Goal: Information Seeking & Learning: Learn about a topic

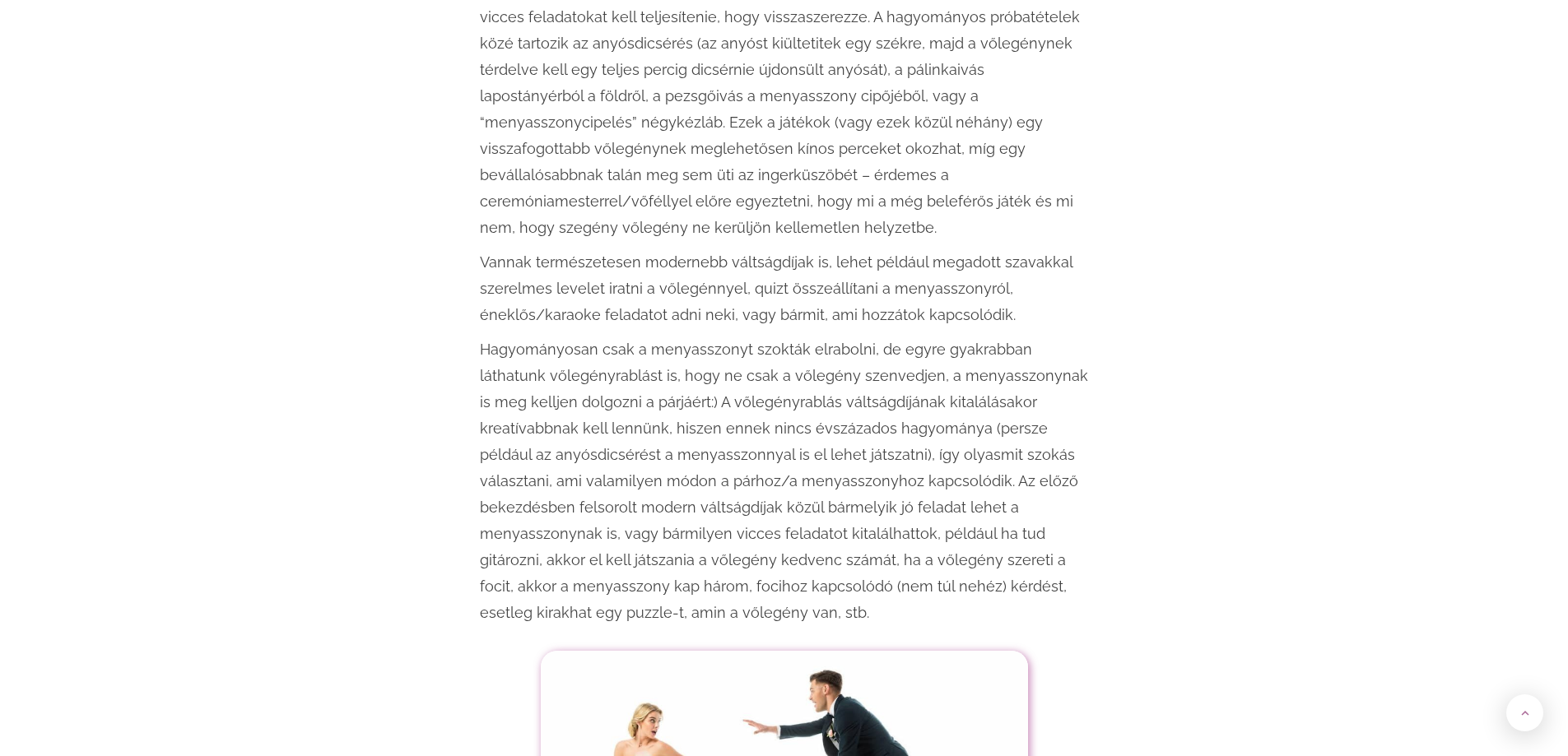
scroll to position [2716, 0]
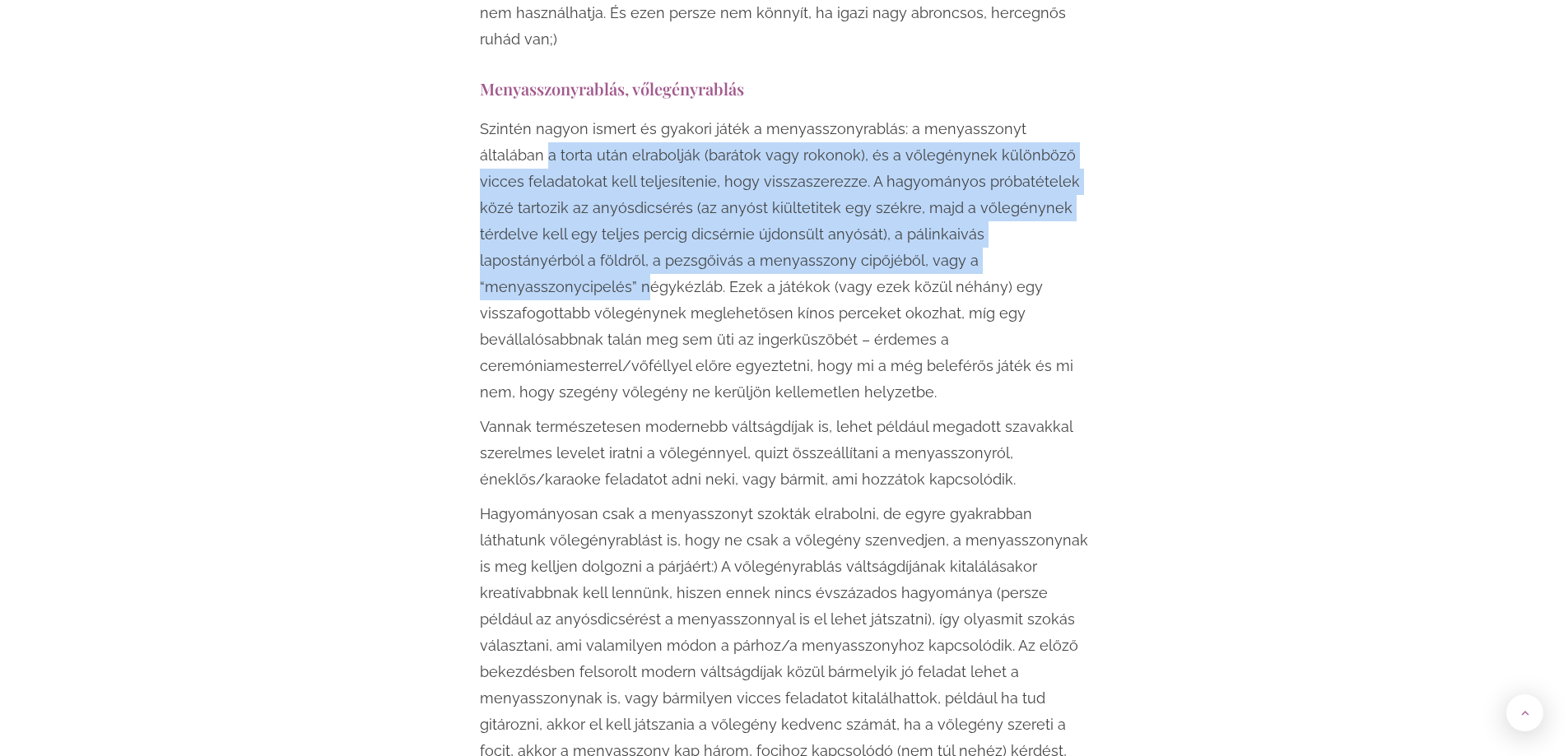
drag, startPoint x: 551, startPoint y: 152, endPoint x: 653, endPoint y: 281, distance: 164.5
click at [653, 281] on p "Szintén nagyon ismert és gyakori játék a menyasszonyrablás: a menyasszonyt álta…" at bounding box center [784, 261] width 609 height 289
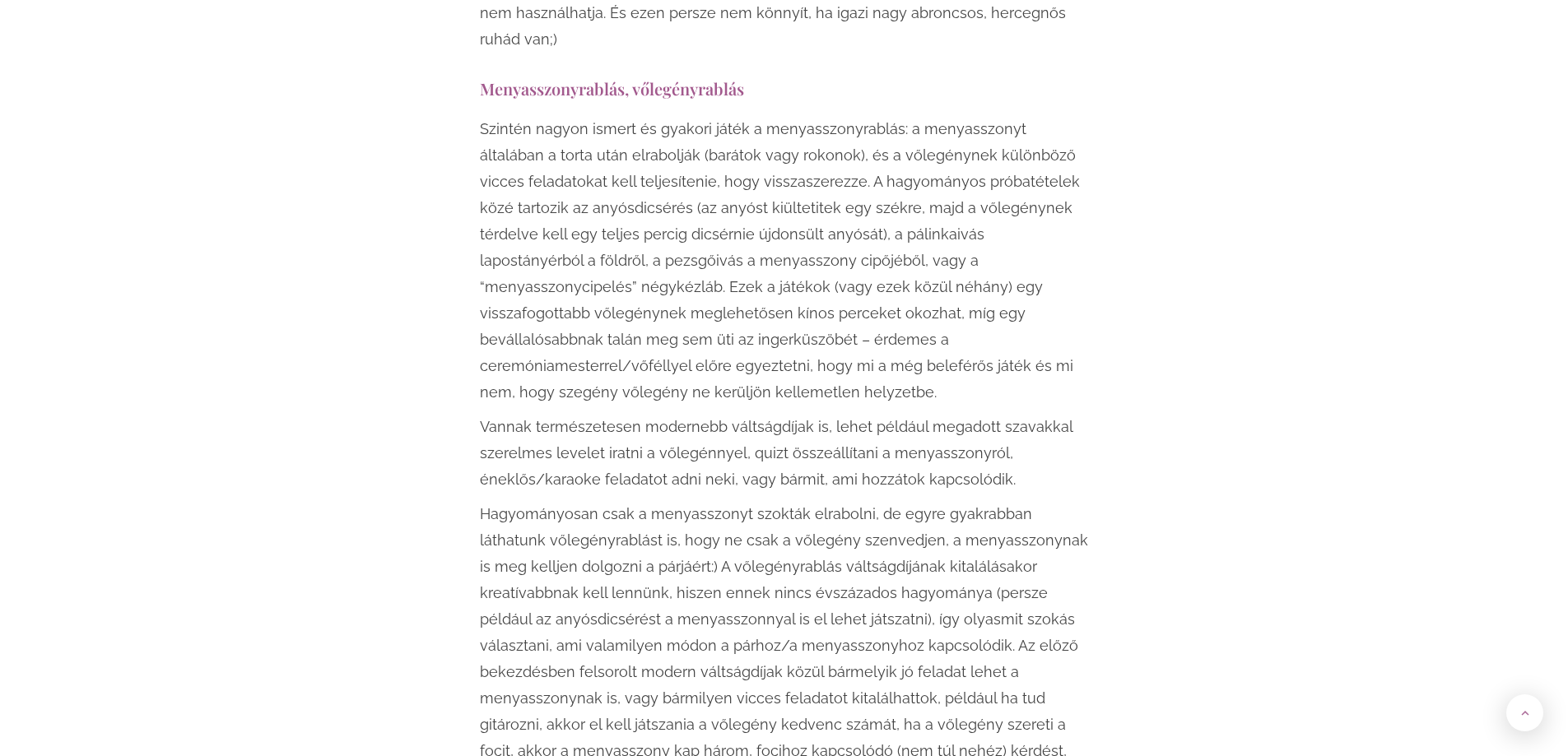
click at [622, 308] on p "Szintén nagyon ismert és gyakori játék a menyasszonyrablás: a menyasszonyt álta…" at bounding box center [784, 261] width 609 height 289
drag, startPoint x: 482, startPoint y: 365, endPoint x: 691, endPoint y: 364, distance: 209.0
click at [691, 364] on p "Szintén nagyon ismert és gyakori játék a menyasszonyrablás: a menyasszonyt álta…" at bounding box center [784, 261] width 609 height 289
click at [591, 325] on p "Szintén nagyon ismert és gyakori játék a menyasszonyrablás: a menyasszonyt álta…" at bounding box center [784, 261] width 609 height 289
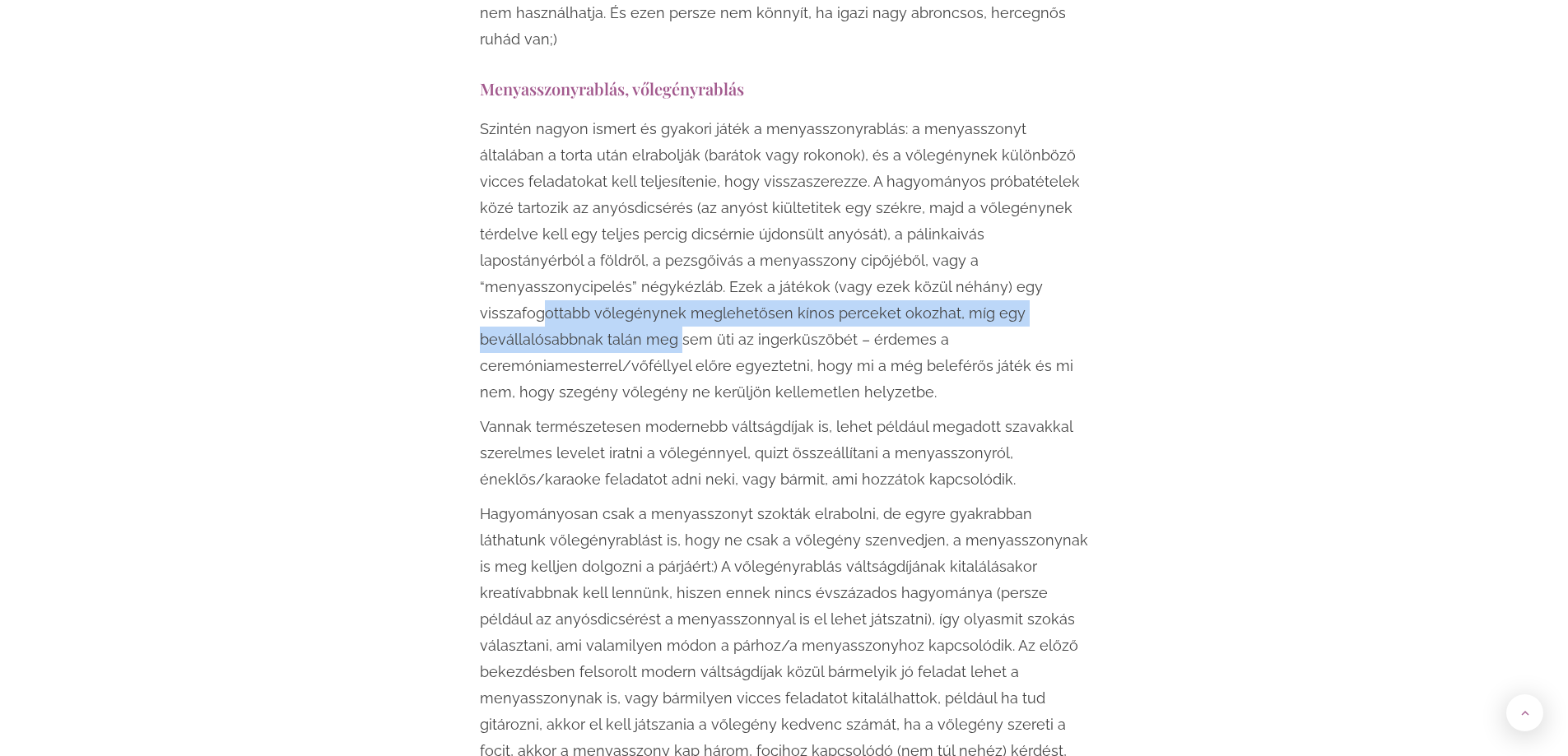
drag, startPoint x: 542, startPoint y: 309, endPoint x: 687, endPoint y: 346, distance: 149.6
click at [687, 346] on p "Szintén nagyon ismert és gyakori játék a menyasszonyrablás: a menyasszonyt álta…" at bounding box center [784, 261] width 609 height 289
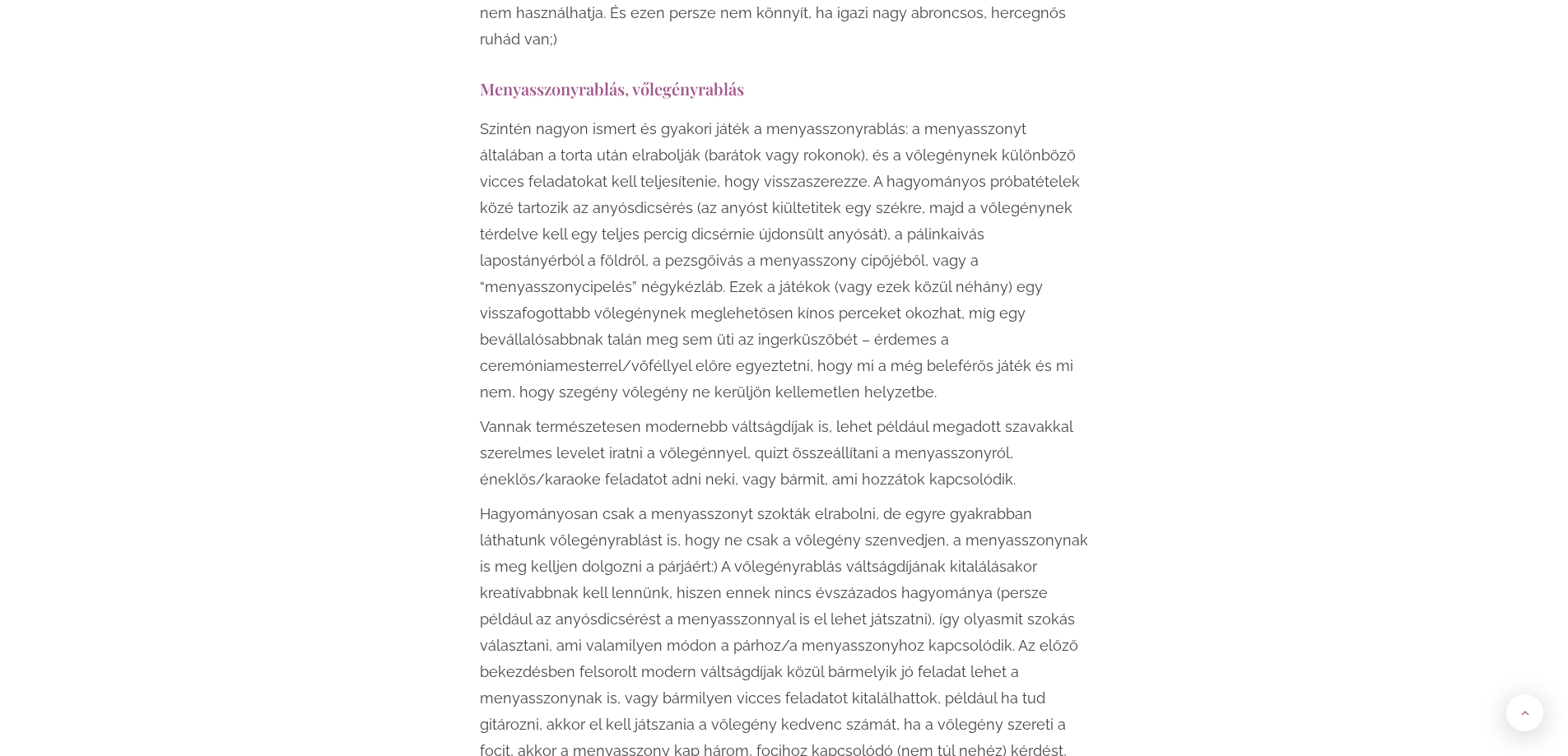
click at [664, 378] on p "Szintén nagyon ismert és gyakori játék a menyasszonyrablás: a menyasszonyt álta…" at bounding box center [784, 261] width 609 height 289
drag, startPoint x: 585, startPoint y: 302, endPoint x: 639, endPoint y: 322, distance: 57.6
click at [628, 319] on p "Szintén nagyon ismert és gyakori játék a menyasszonyrablás: a menyasszonyt álta…" at bounding box center [784, 261] width 609 height 289
click at [669, 297] on p "Szintén nagyon ismert és gyakori játék a menyasszonyrablás: a menyasszonyt álta…" at bounding box center [784, 261] width 609 height 289
click at [654, 282] on p "Szintén nagyon ismert és gyakori játék a menyasszonyrablás: a menyasszonyt álta…" at bounding box center [784, 261] width 609 height 289
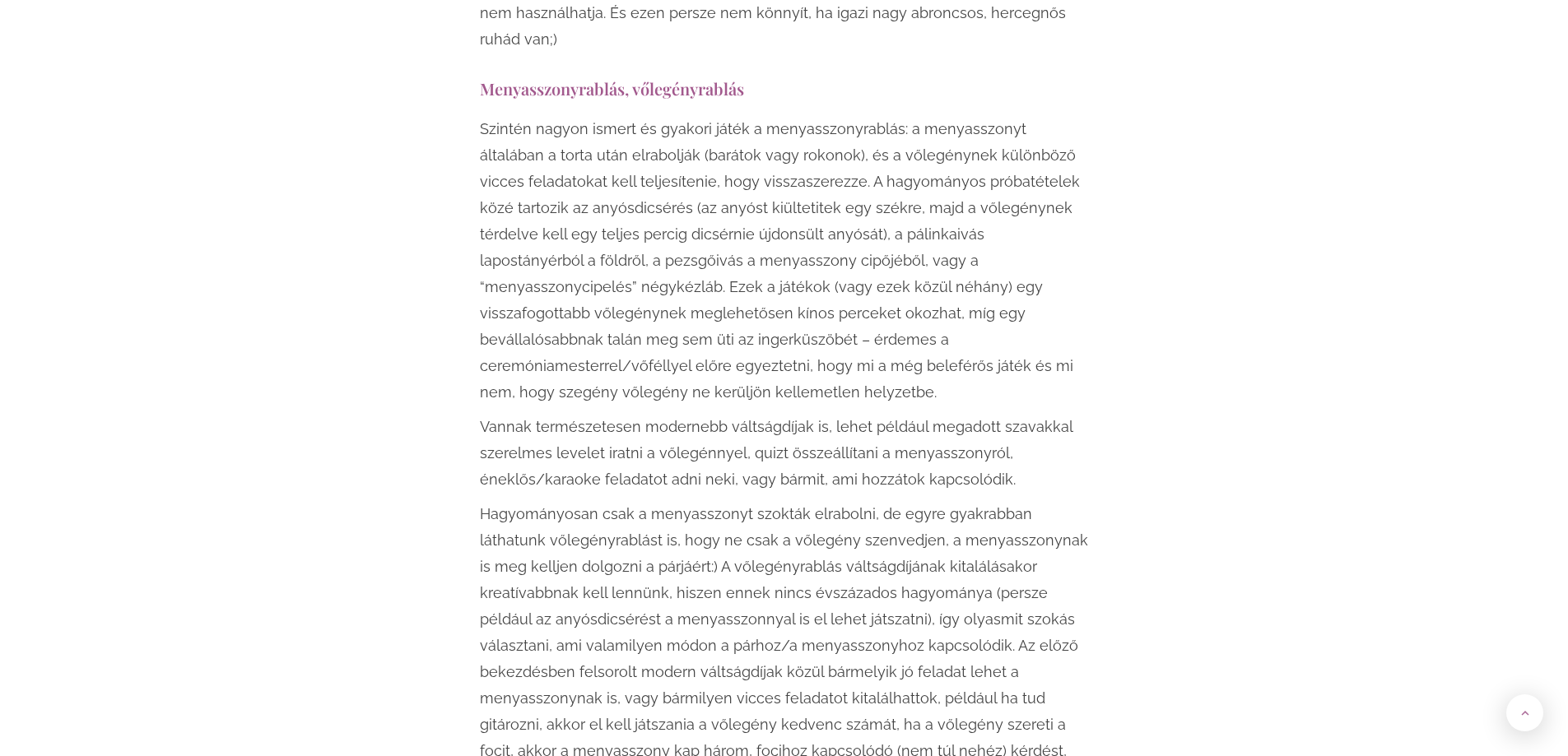
click at [763, 278] on p "Szintén nagyon ismert és gyakori játék a menyasszonyrablás: a menyasszonyt álta…" at bounding box center [784, 261] width 609 height 289
drag, startPoint x: 732, startPoint y: 287, endPoint x: 767, endPoint y: 283, distance: 35.2
click at [750, 287] on p "Szintén nagyon ismert és gyakori játék a menyasszonyrablás: a menyasszonyt álta…" at bounding box center [784, 261] width 609 height 289
click at [680, 308] on p "Szintén nagyon ismert és gyakori játék a menyasszonyrablás: a menyasszonyt álta…" at bounding box center [784, 261] width 609 height 289
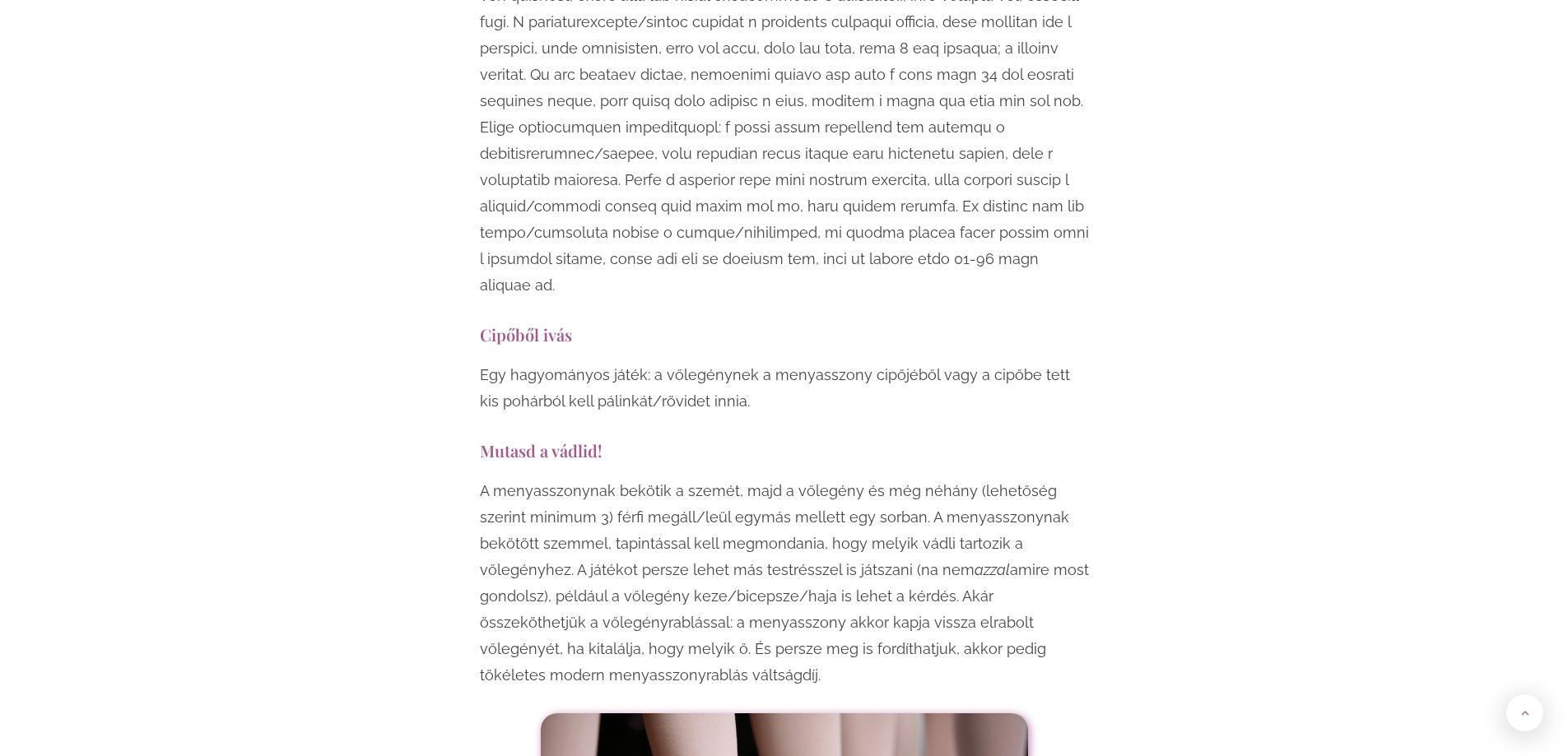
scroll to position [5102, 0]
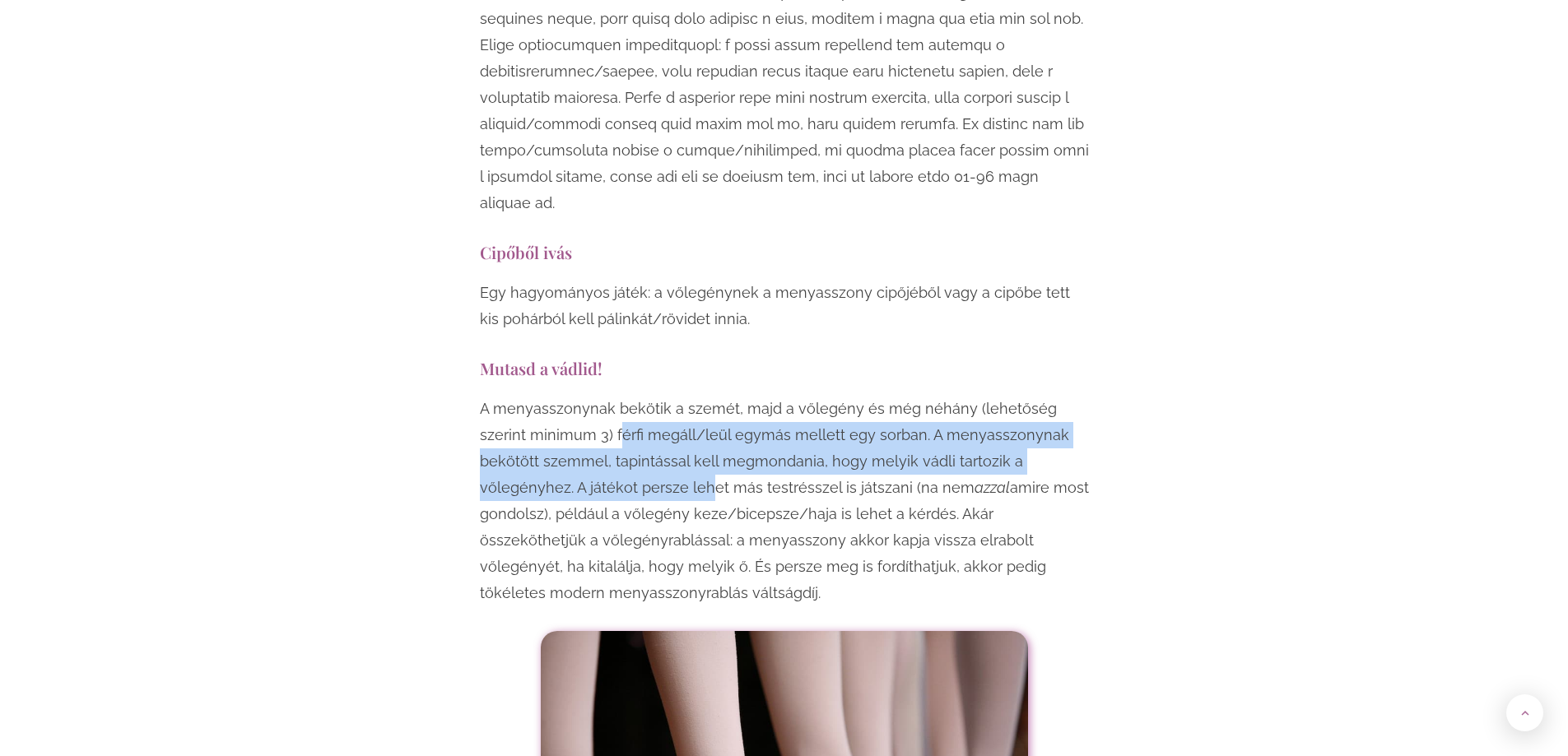
drag, startPoint x: 621, startPoint y: 432, endPoint x: 716, endPoint y: 485, distance: 108.8
click at [716, 485] on p "A menyasszonynak bekötik a szemét, majd a vőlegény és még néhány (lehetőség sze…" at bounding box center [784, 501] width 609 height 210
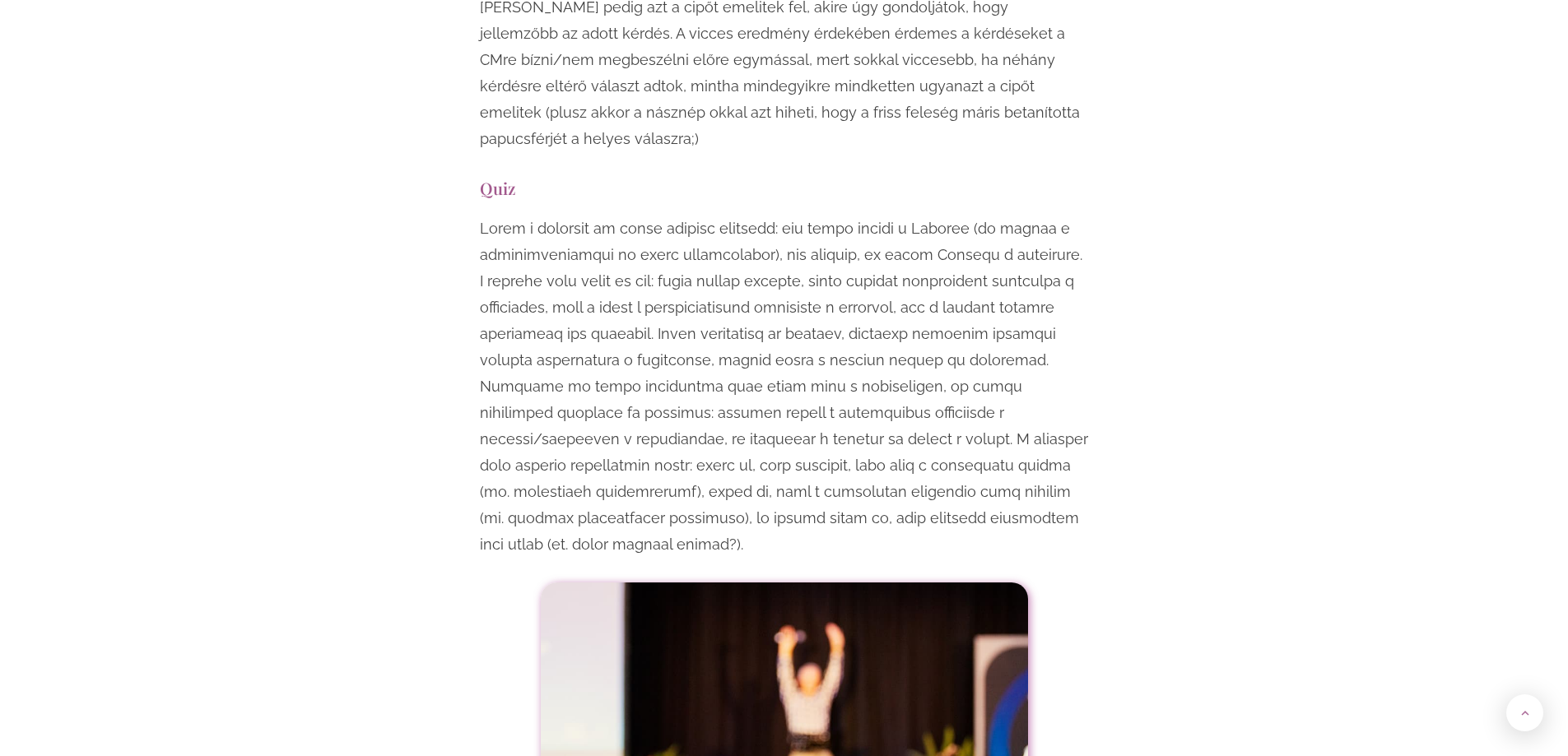
scroll to position [6501, 0]
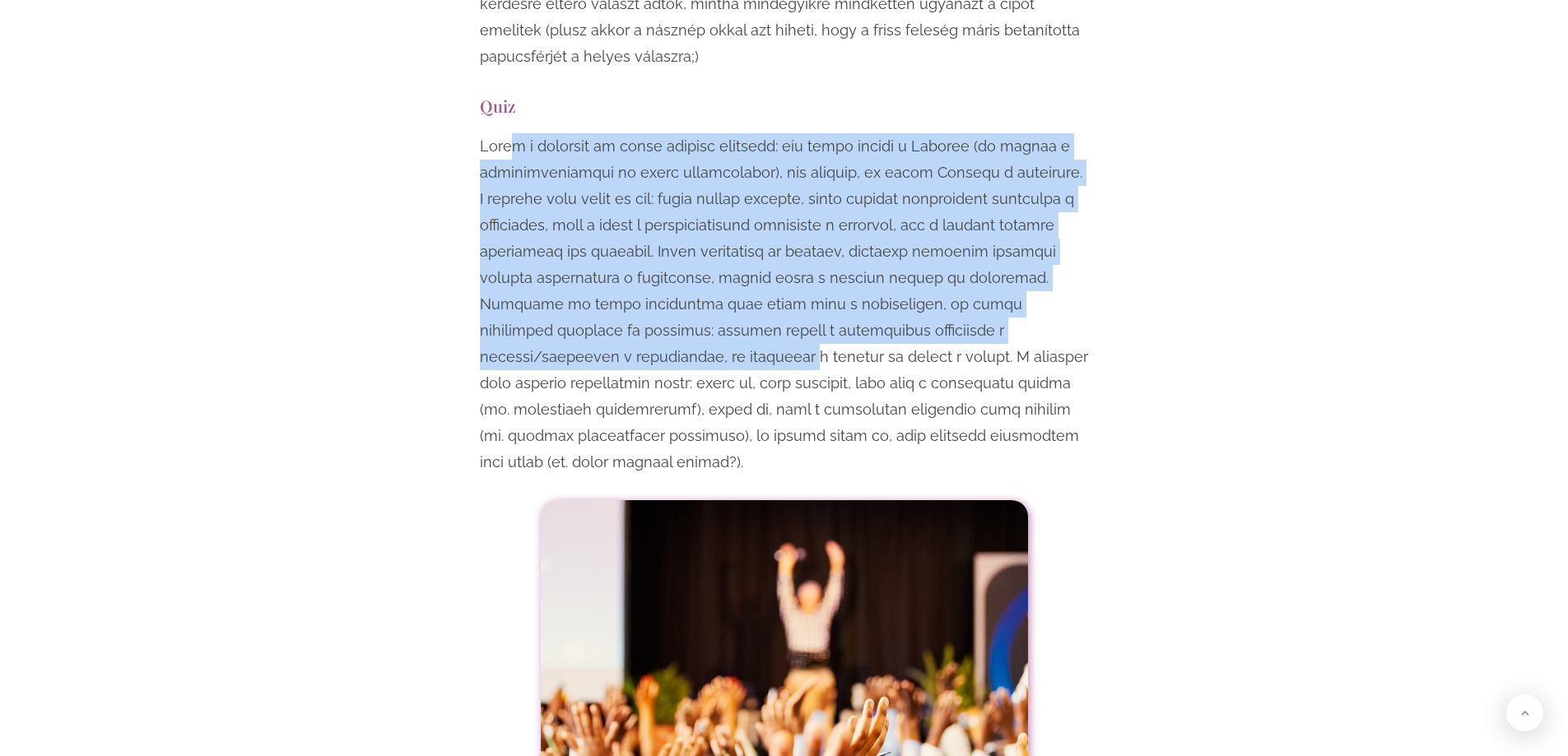
drag, startPoint x: 515, startPoint y: 159, endPoint x: 805, endPoint y: 349, distance: 346.7
click at [805, 349] on p at bounding box center [784, 304] width 609 height 342
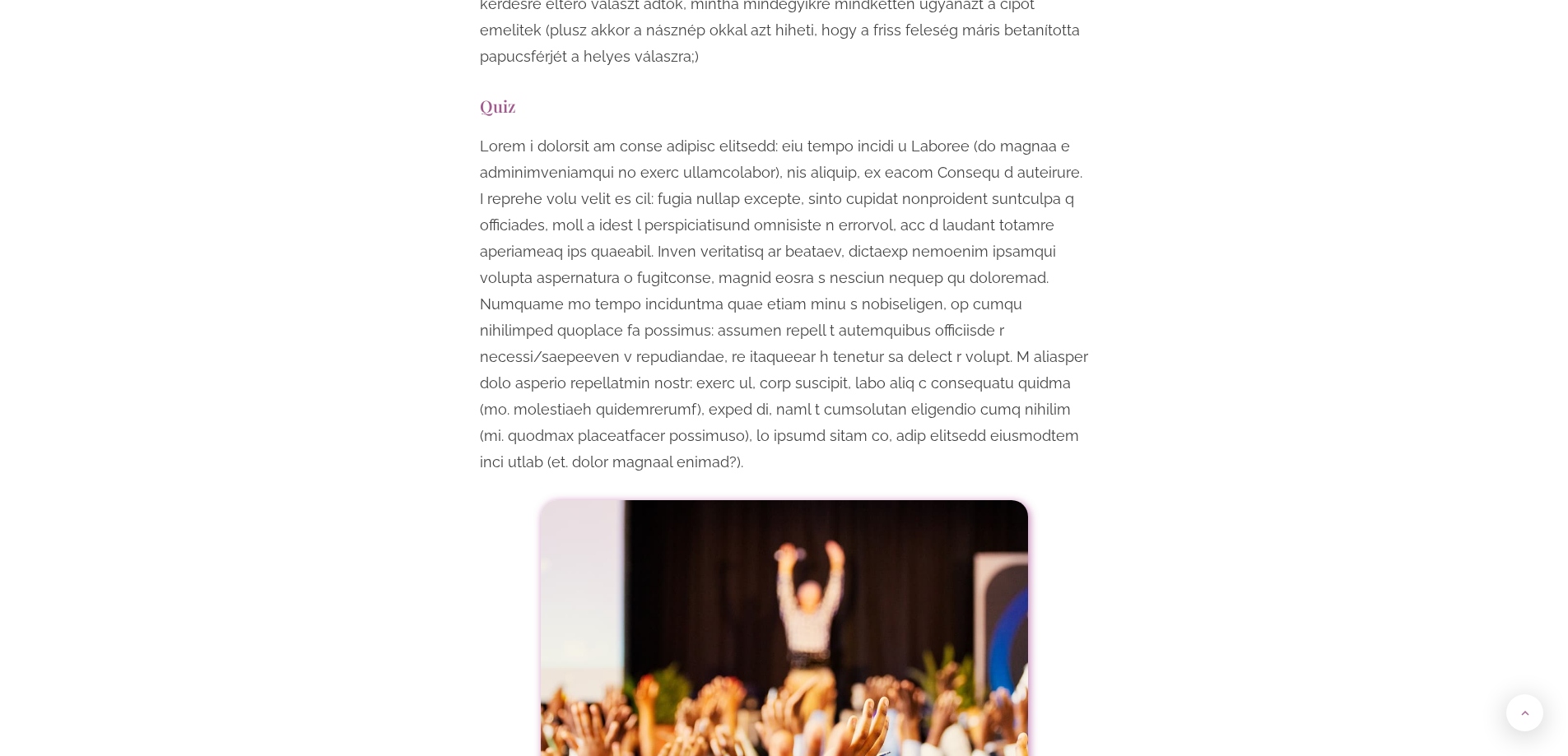
click at [532, 278] on p at bounding box center [784, 304] width 609 height 342
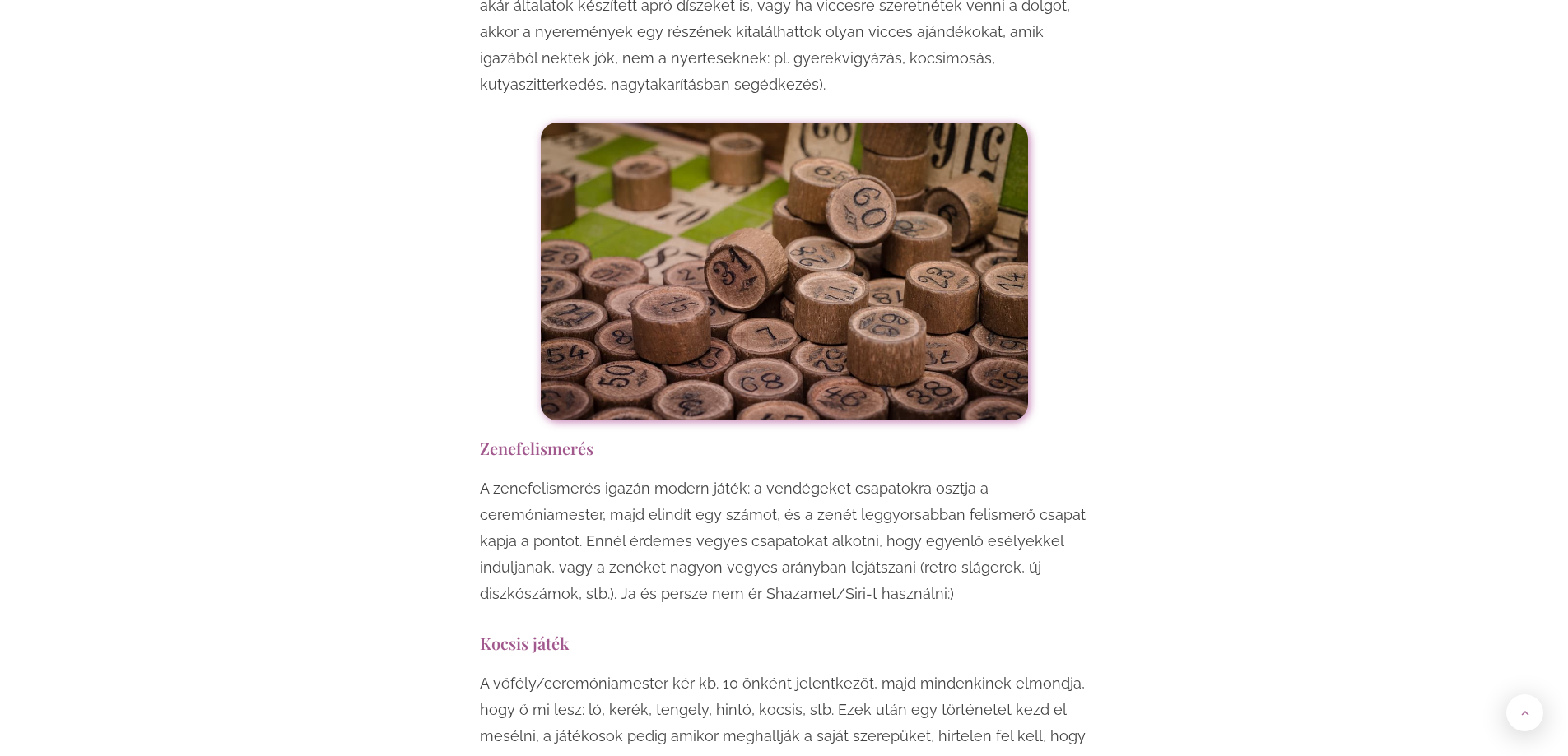
scroll to position [7982, 0]
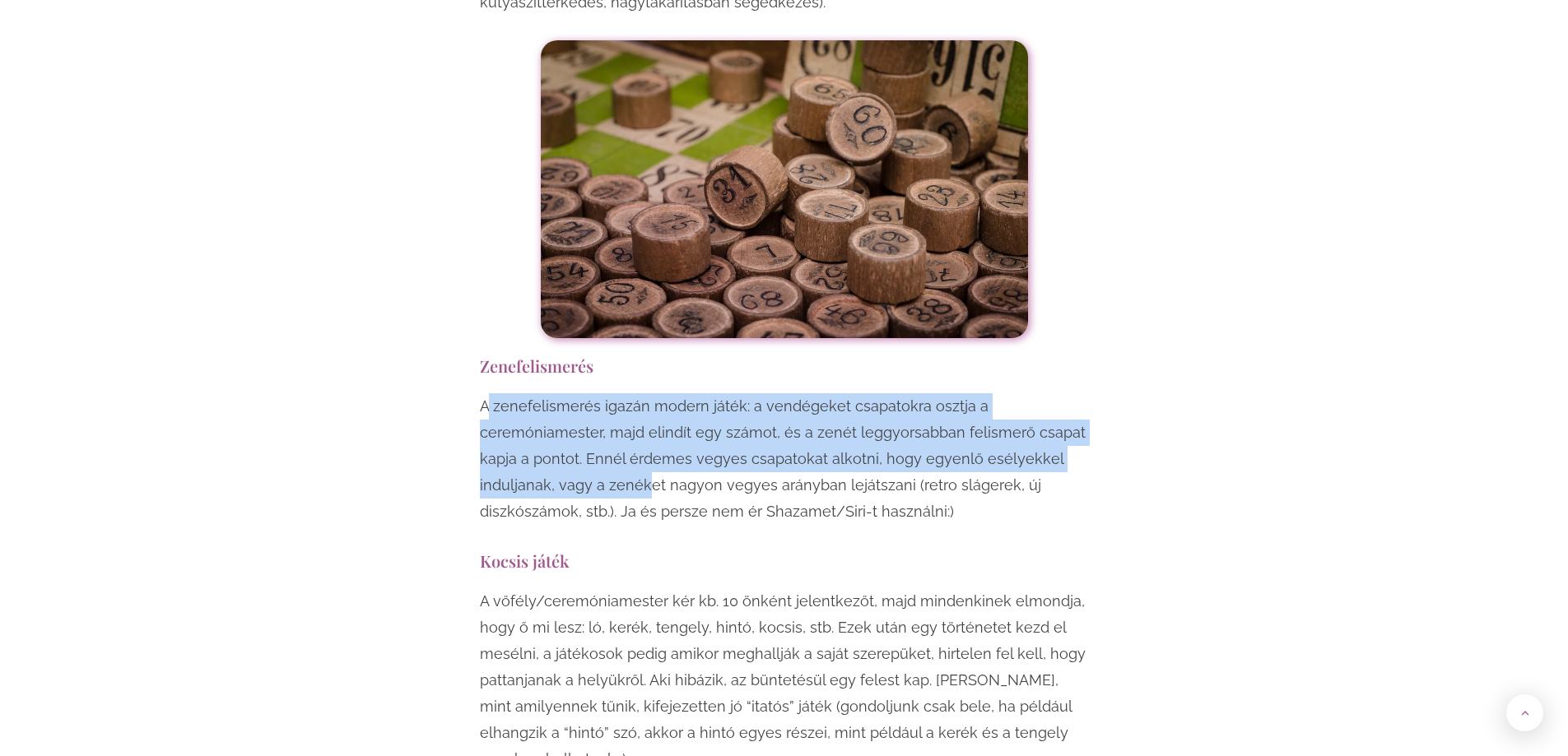
drag, startPoint x: 489, startPoint y: 411, endPoint x: 652, endPoint y: 476, distance: 175.5
click at [652, 476] on p "A zenefelismerés igazán modern játék: a vendégeket csapatokra osztja a ceremóni…" at bounding box center [784, 460] width 609 height 132
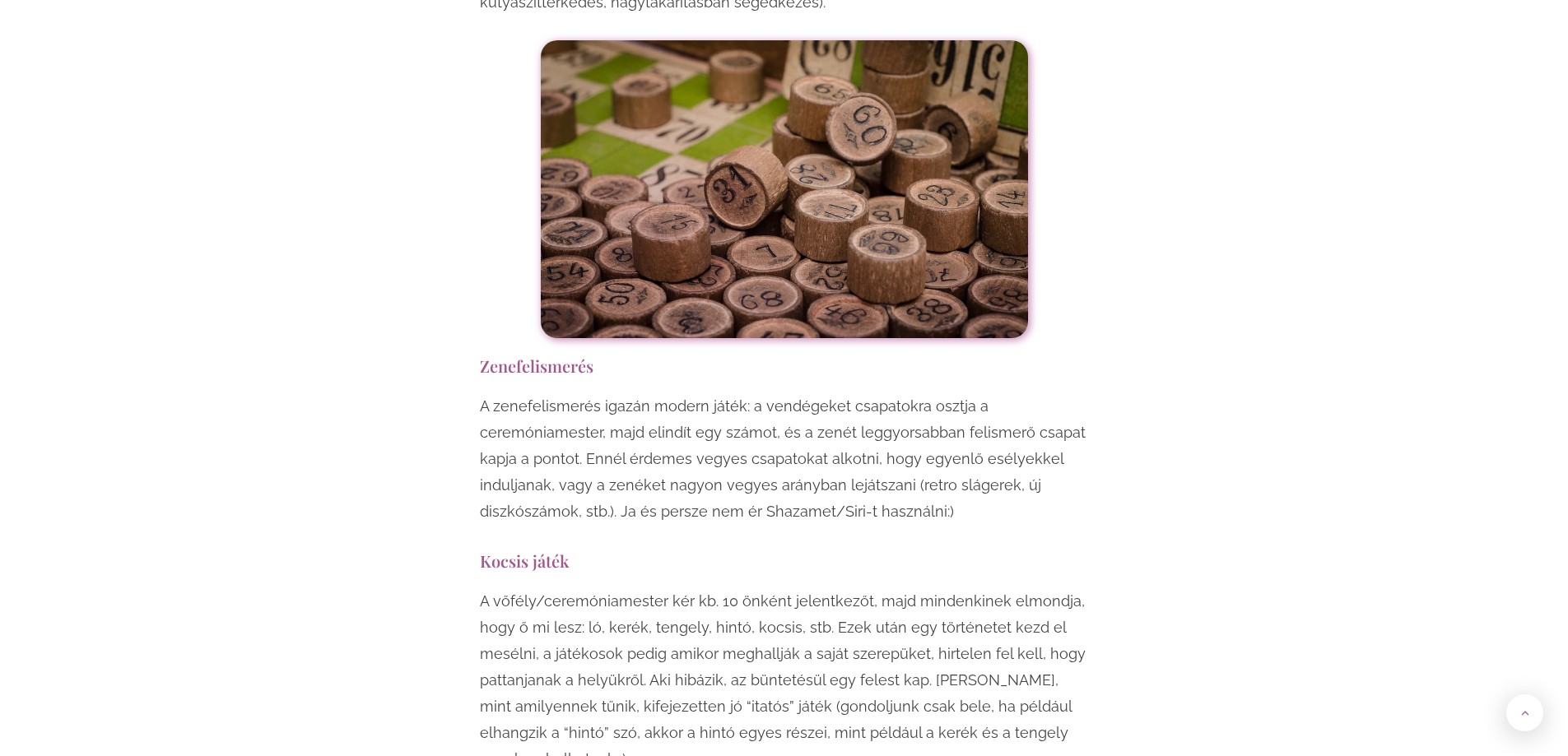
click at [691, 484] on p "A zenefelismerés igazán modern játék: a vendégeket csapatokra osztja a ceremóni…" at bounding box center [784, 460] width 609 height 132
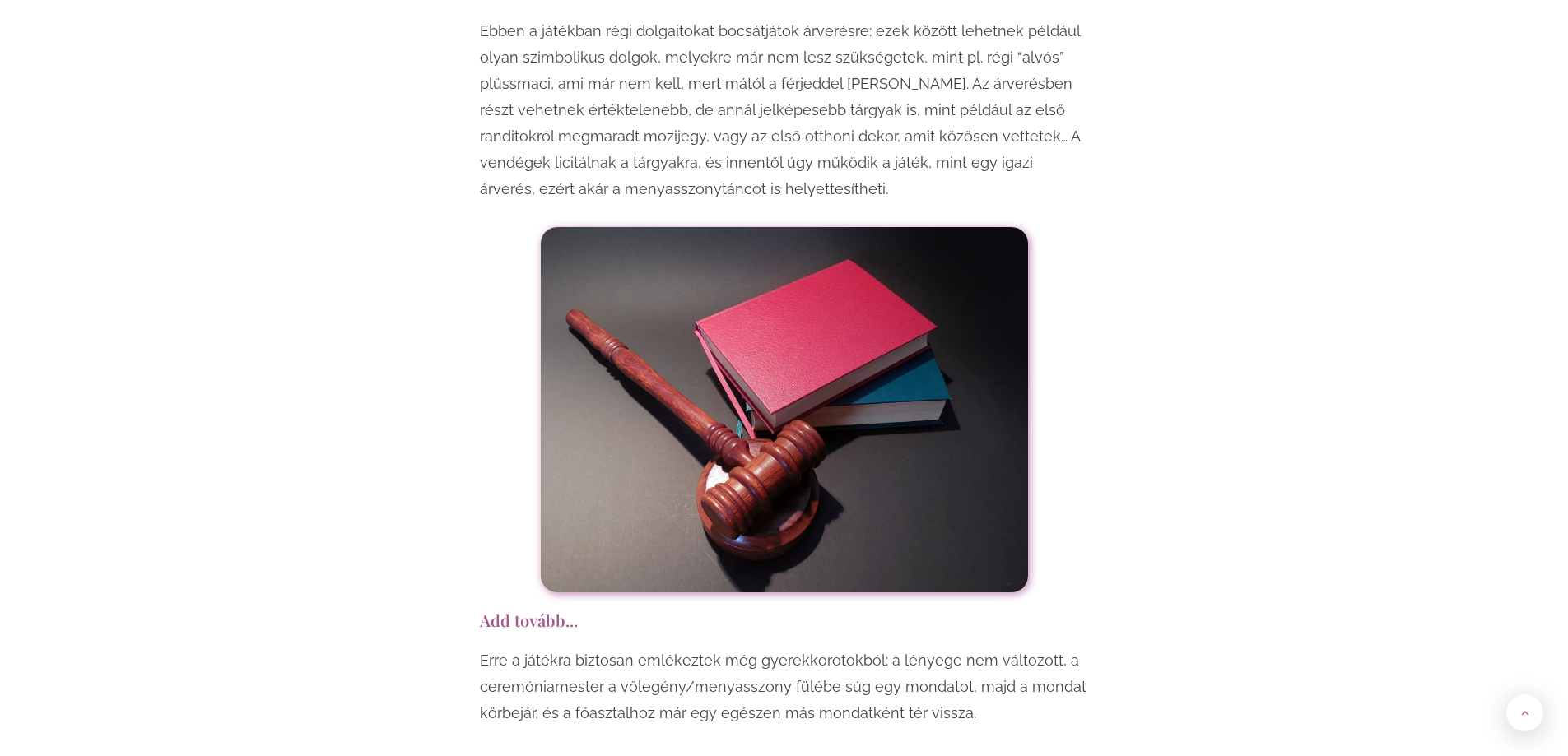
scroll to position [9135, 0]
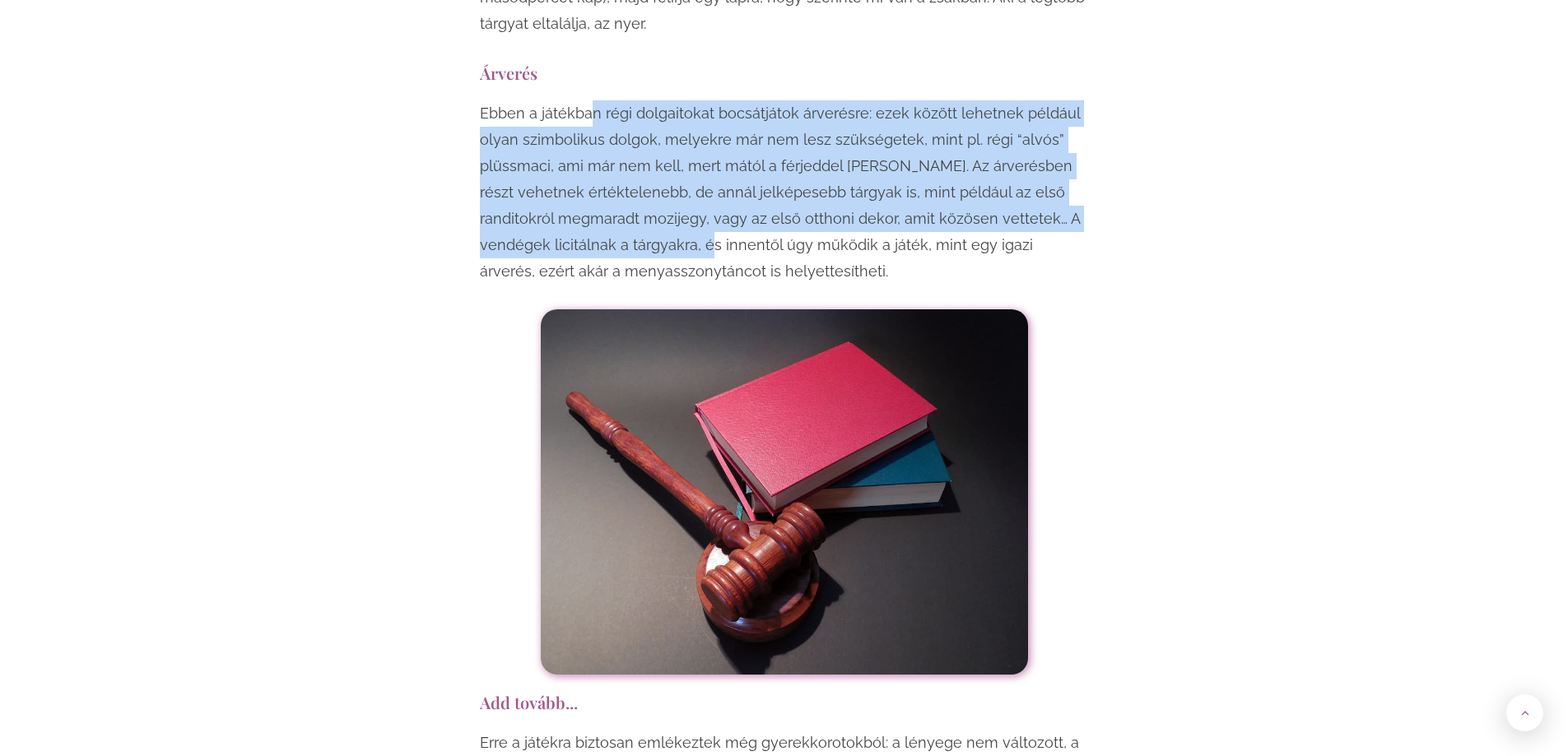
drag, startPoint x: 594, startPoint y: 94, endPoint x: 762, endPoint y: 209, distance: 203.6
click at [762, 209] on p "Ebben a játékban régi dolgaitokat bocsátjátok árverésre: ezek között lehetnek p…" at bounding box center [784, 193] width 609 height 184
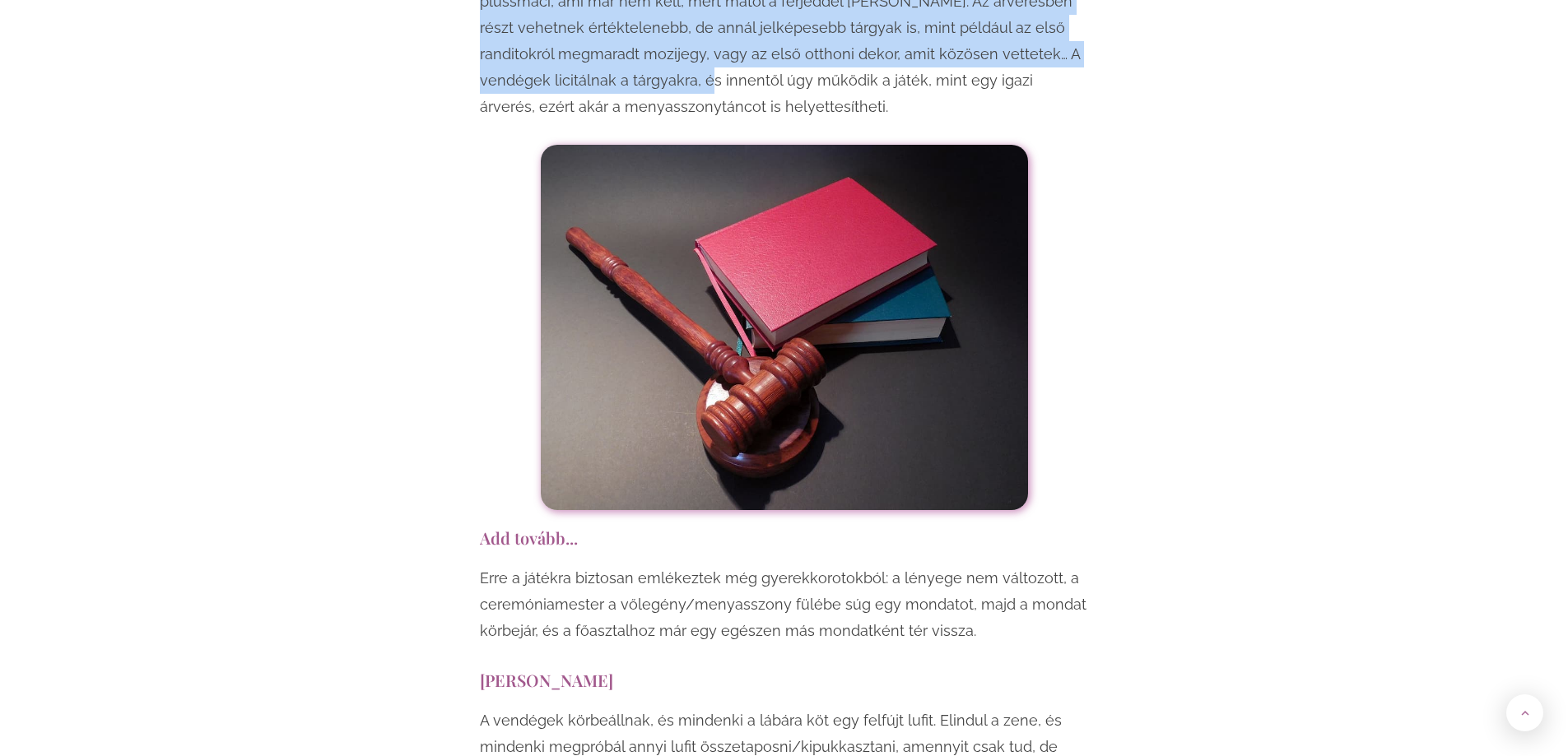
scroll to position [9381, 0]
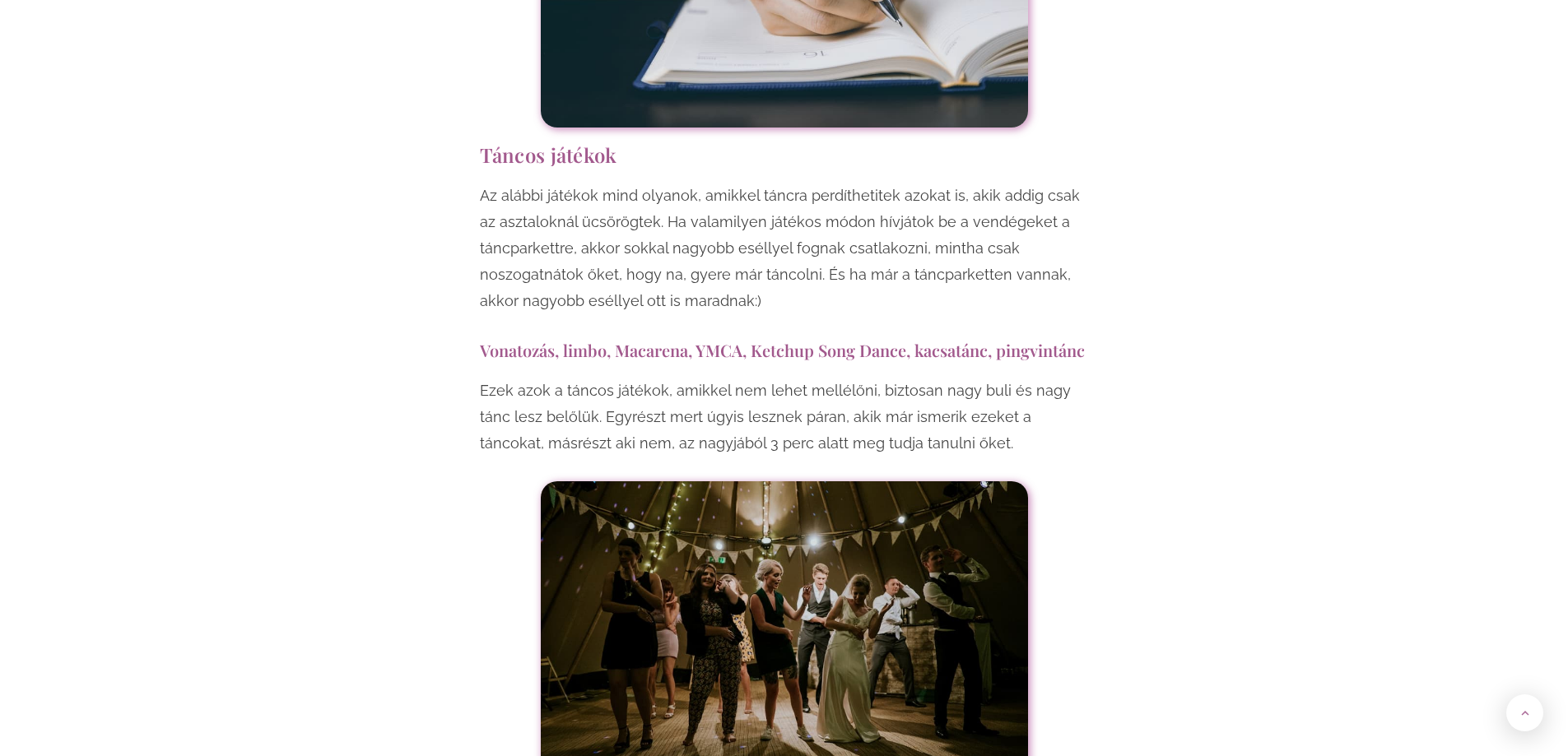
scroll to position [10780, 0]
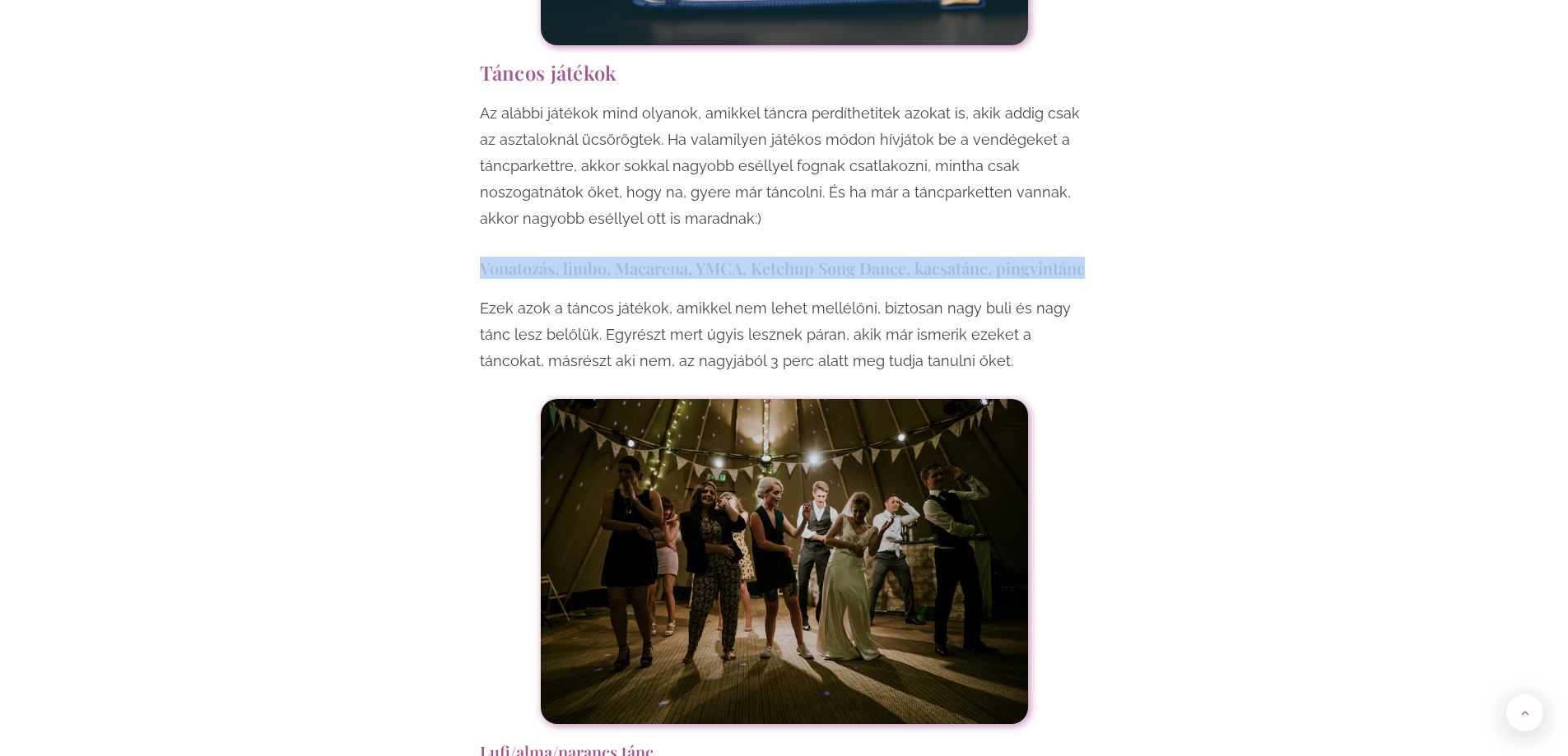
drag, startPoint x: 484, startPoint y: 244, endPoint x: 1123, endPoint y: 243, distance: 639.0
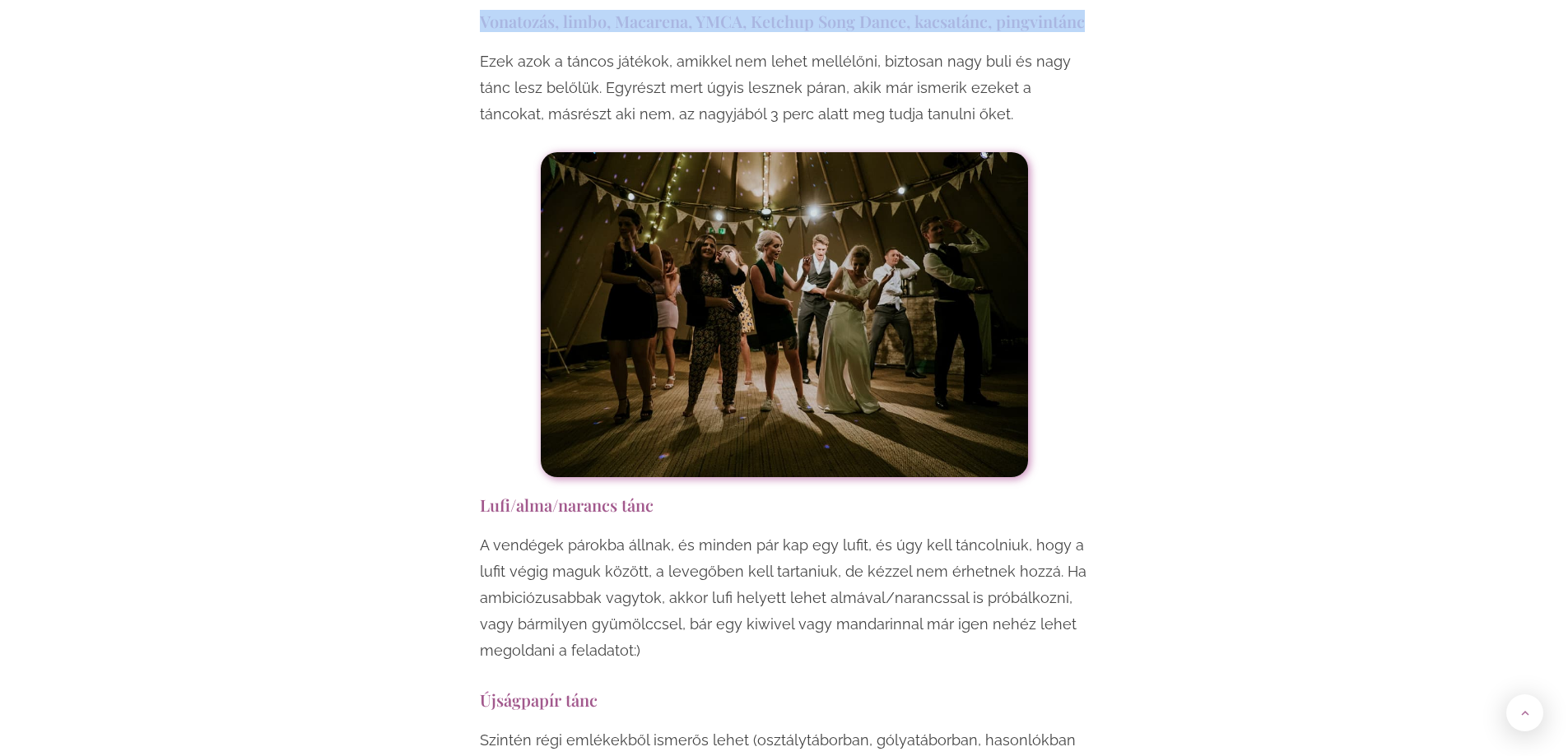
scroll to position [10945, 0]
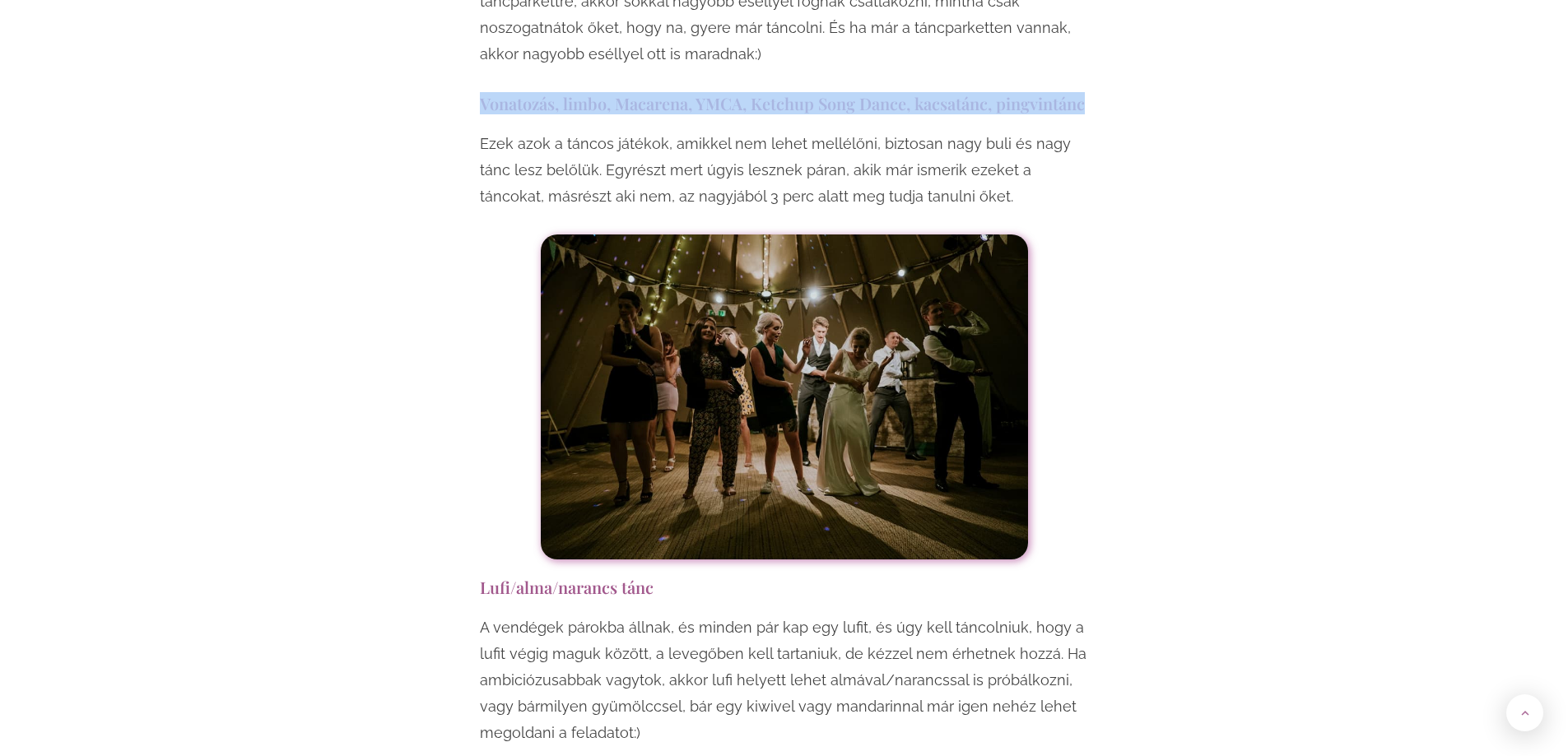
click at [505, 92] on h3 "Vonatozás, limbo, Macarena, YMCA, Ketchup Song Dance, kacsatánc, pingvintánc" at bounding box center [784, 103] width 609 height 23
drag, startPoint x: 475, startPoint y: 82, endPoint x: 1133, endPoint y: 79, distance: 658.0
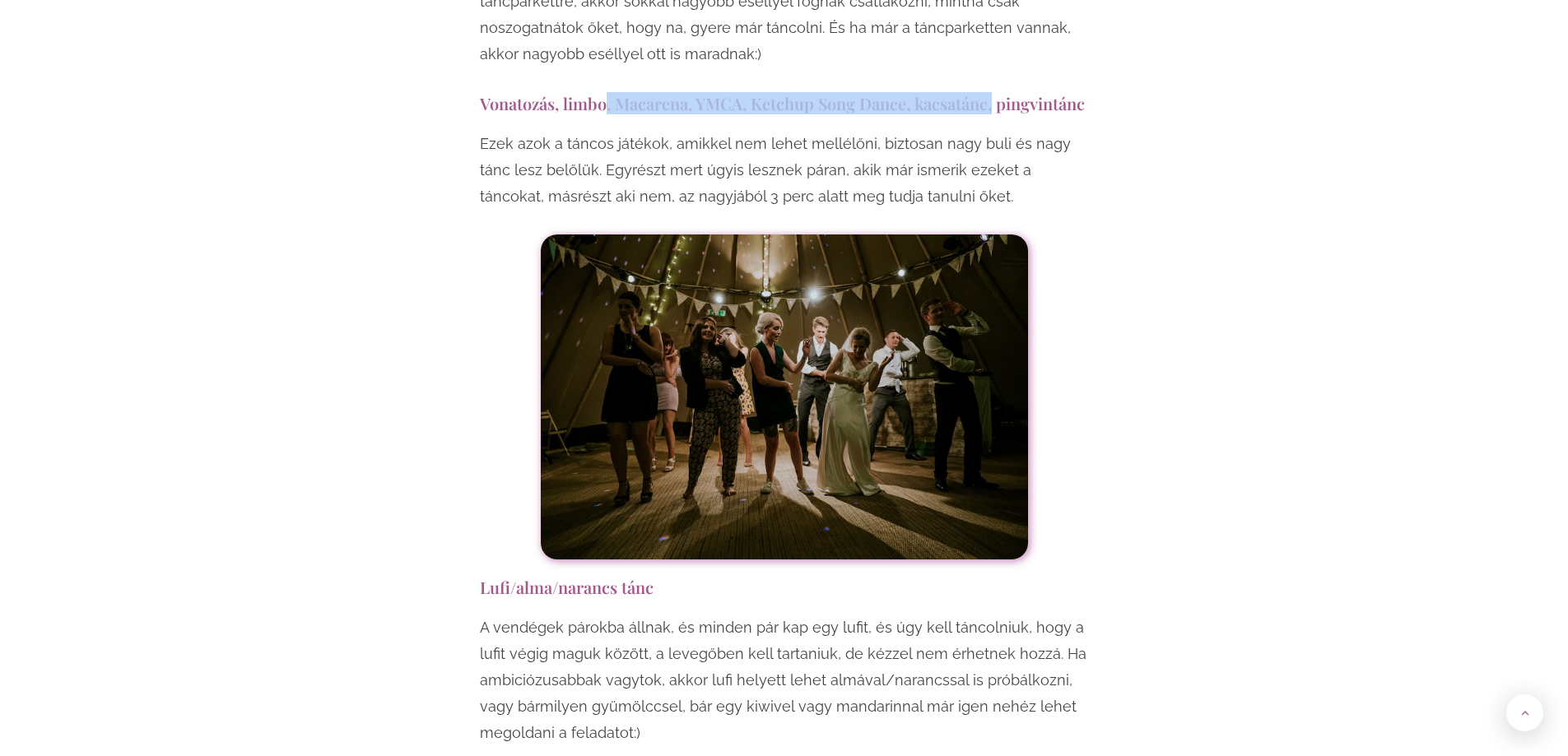
drag, startPoint x: 606, startPoint y: 81, endPoint x: 992, endPoint y: 64, distance: 386.4
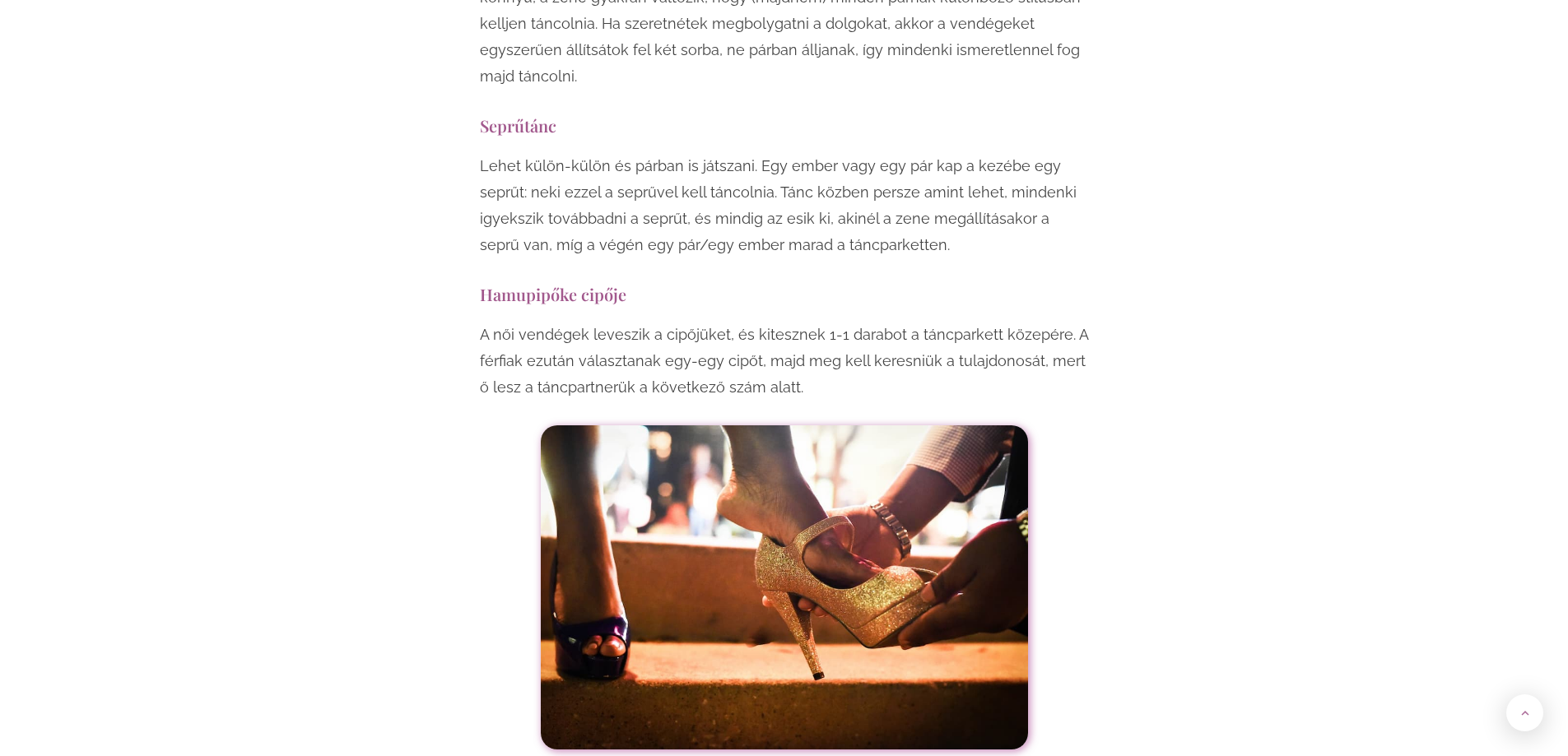
scroll to position [12261, 0]
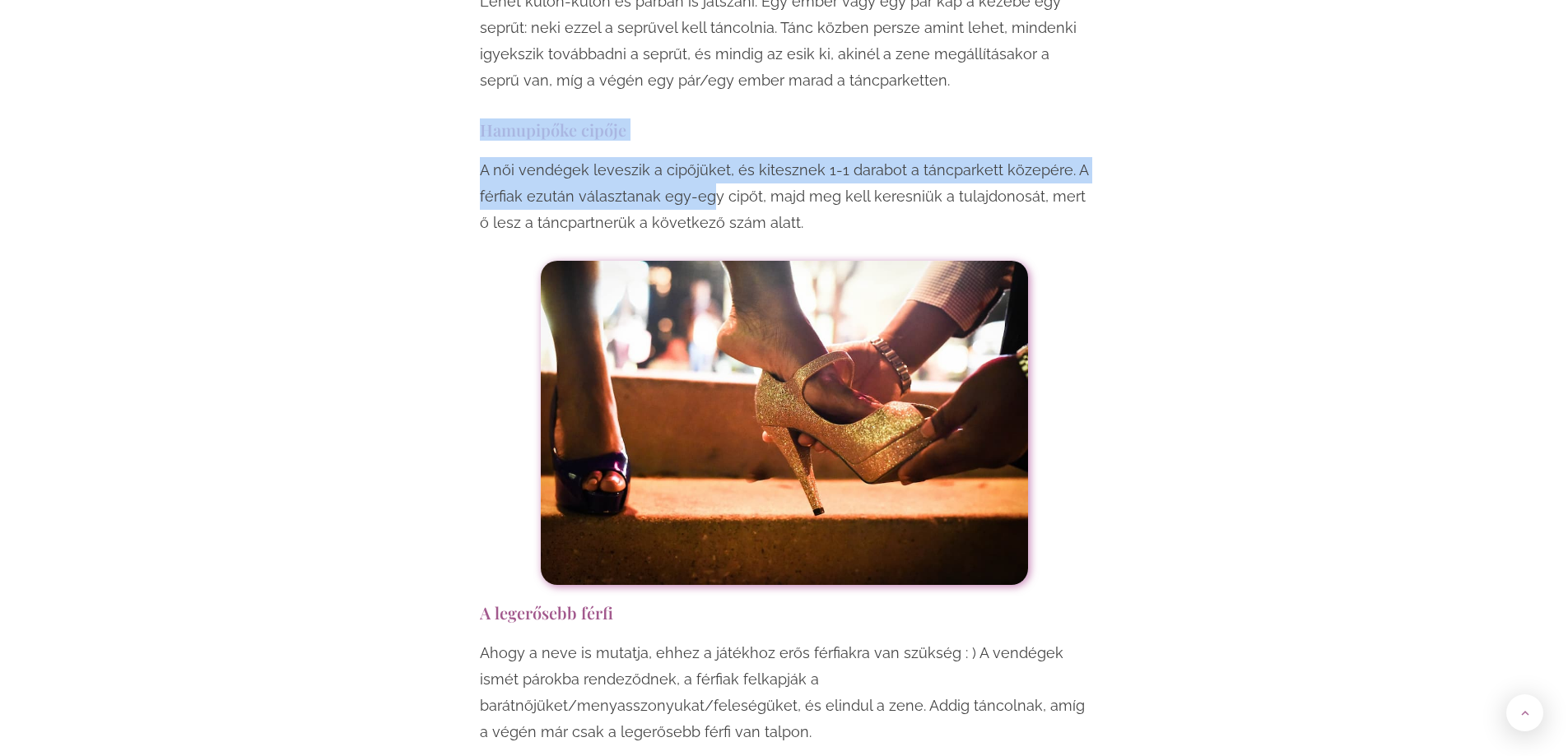
drag, startPoint x: 479, startPoint y: 102, endPoint x: 721, endPoint y: 176, distance: 253.1
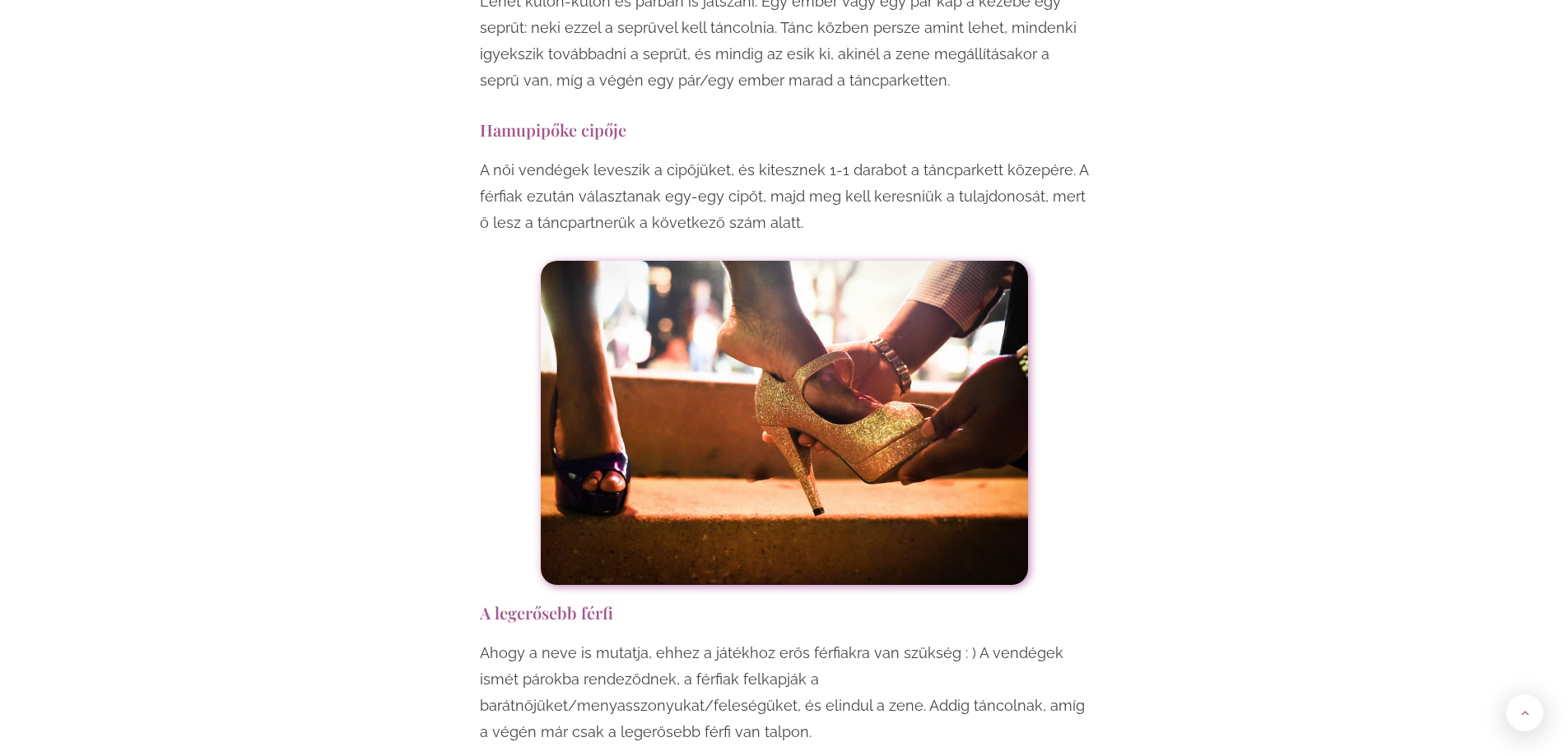
click at [809, 196] on p "A női vendégek leveszik a cipőjüket, és kitesznek 1-1 darabot a táncparkett köz…" at bounding box center [784, 196] width 609 height 79
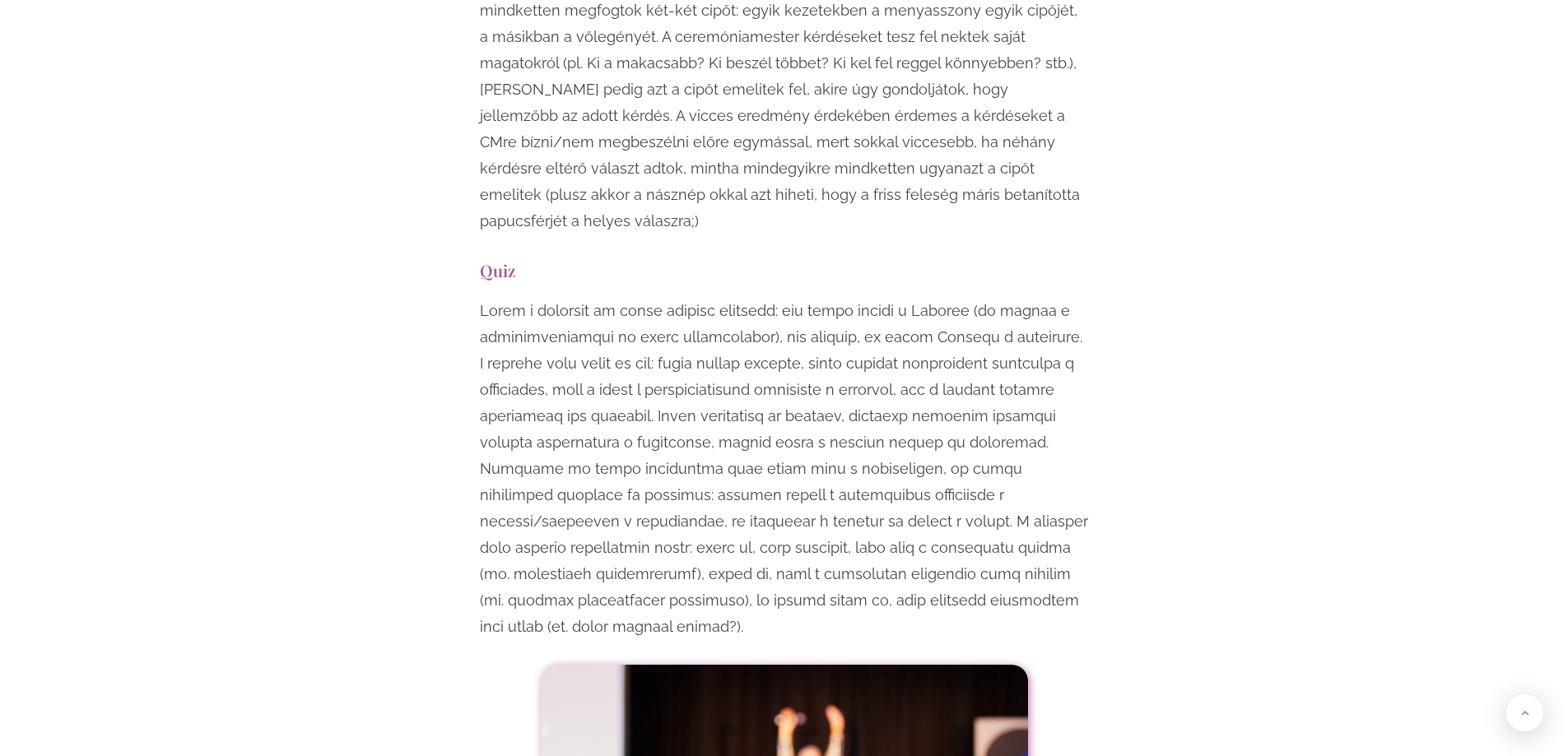
scroll to position [6007, 0]
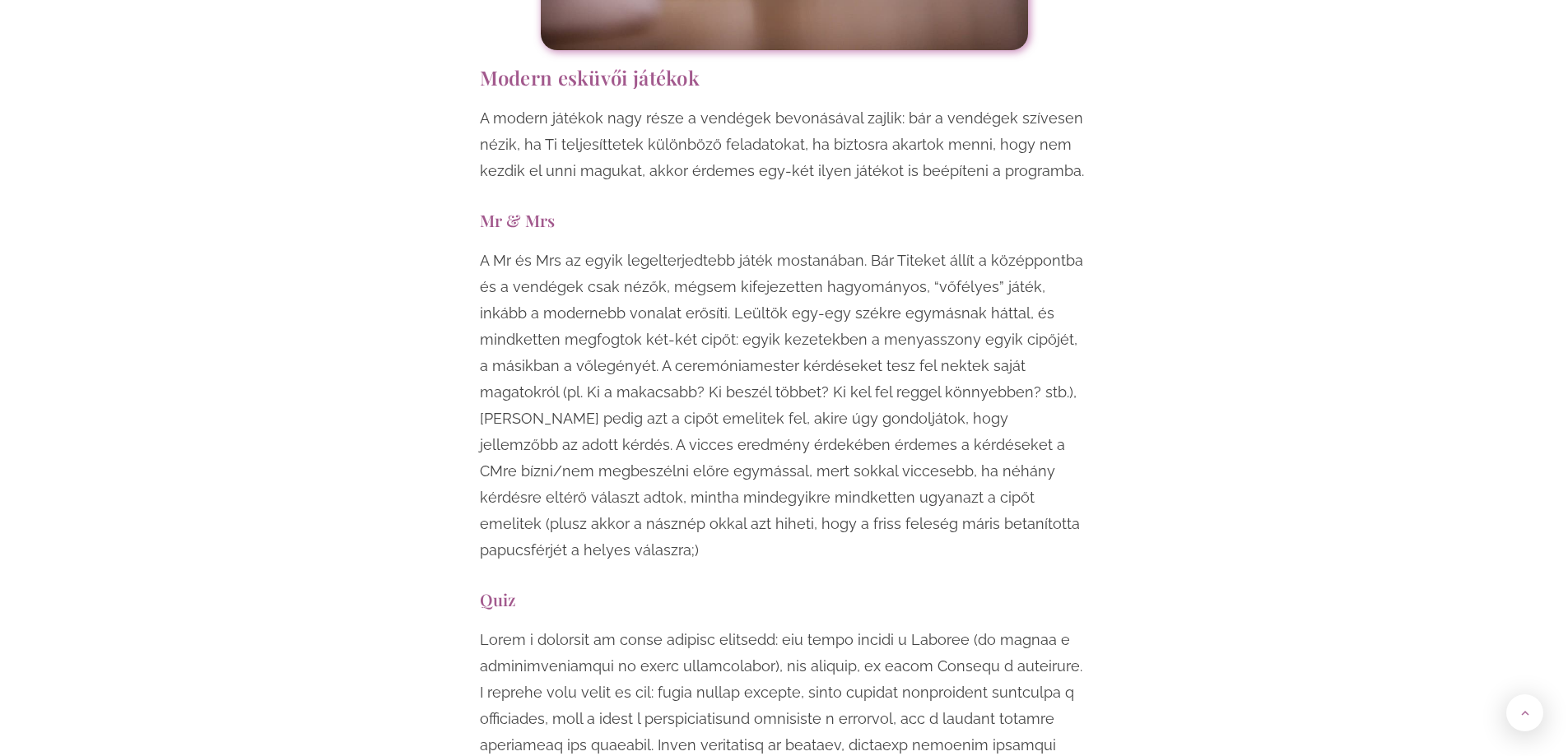
click at [548, 220] on h3 "Mr & Mrs" at bounding box center [784, 221] width 609 height 23
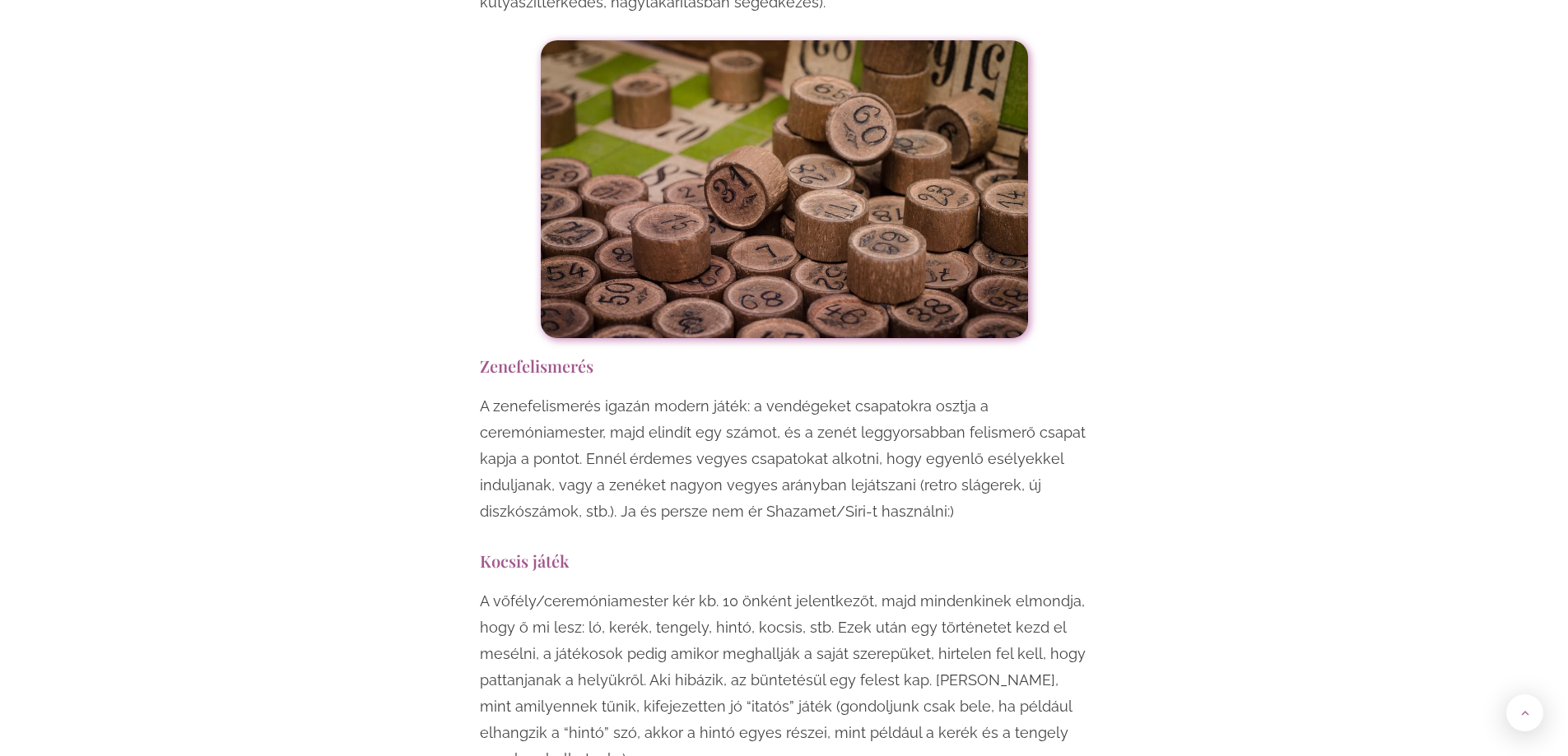
scroll to position [8065, 0]
